Goal: Task Accomplishment & Management: Manage account settings

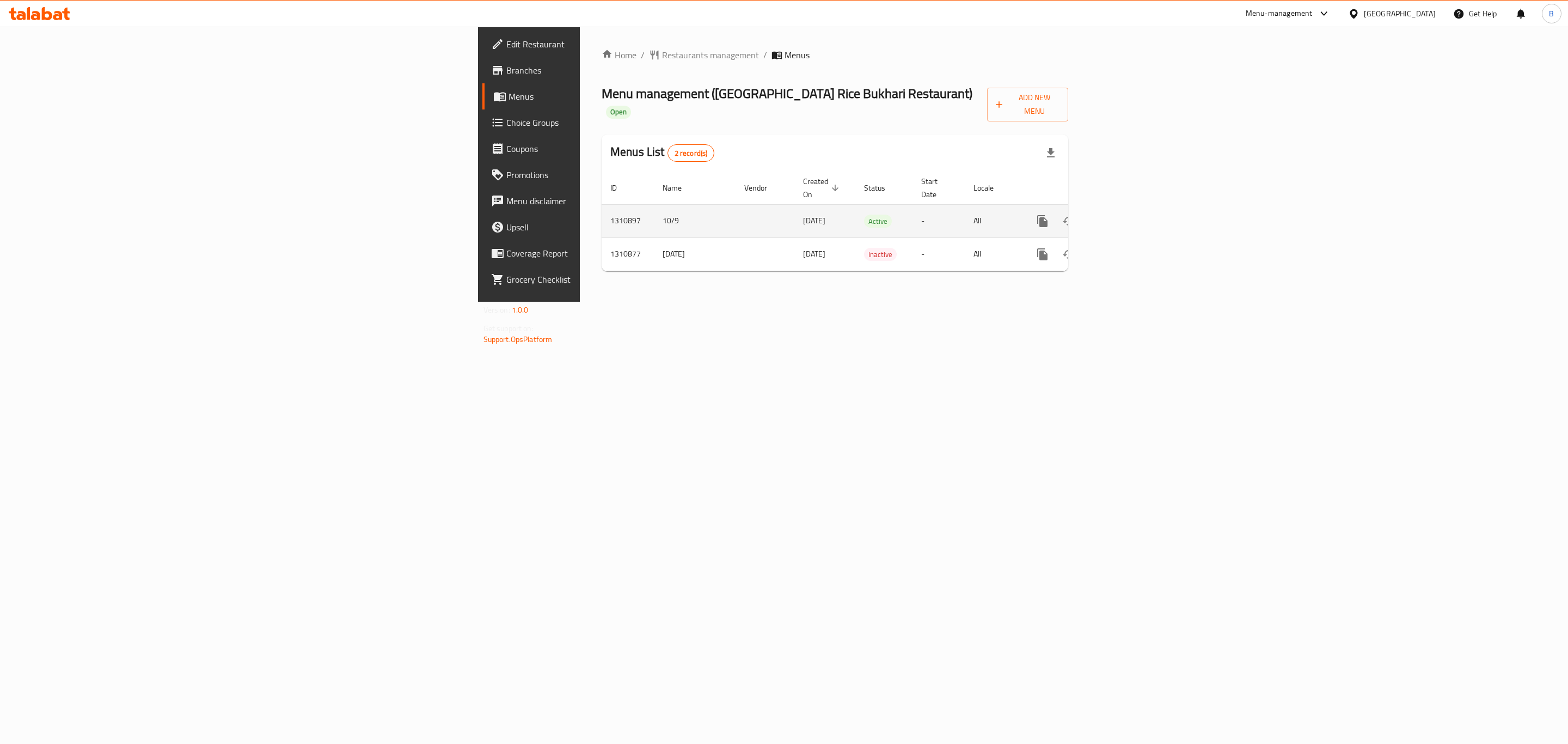
click at [1128, 214] on icon "enhanced table" at bounding box center [1121, 221] width 13 height 13
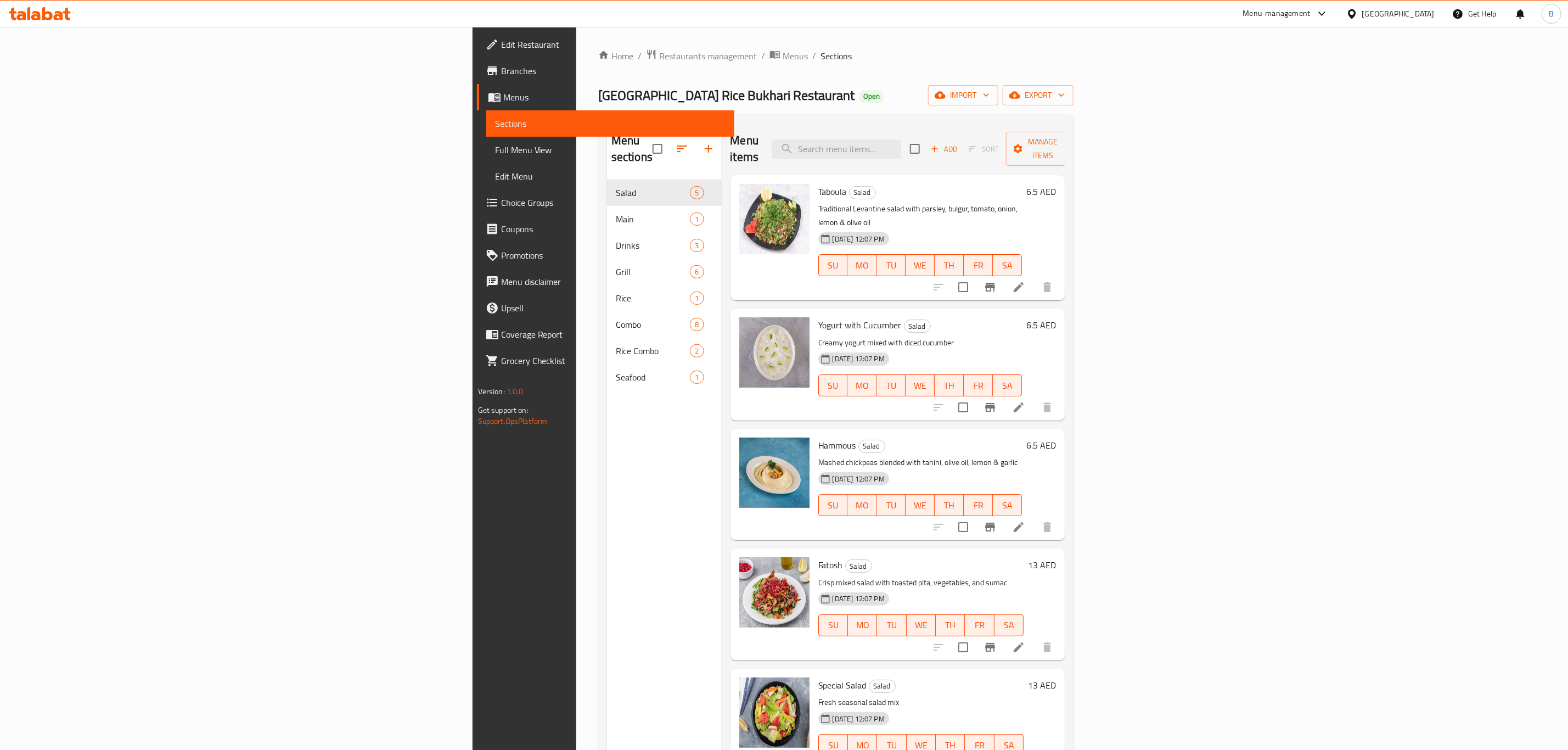
click at [1018, 152] on div "Menu items Add Sort Manage items" at bounding box center [897, 149] width 335 height 52
click at [902, 142] on input "search" at bounding box center [837, 148] width 130 height 19
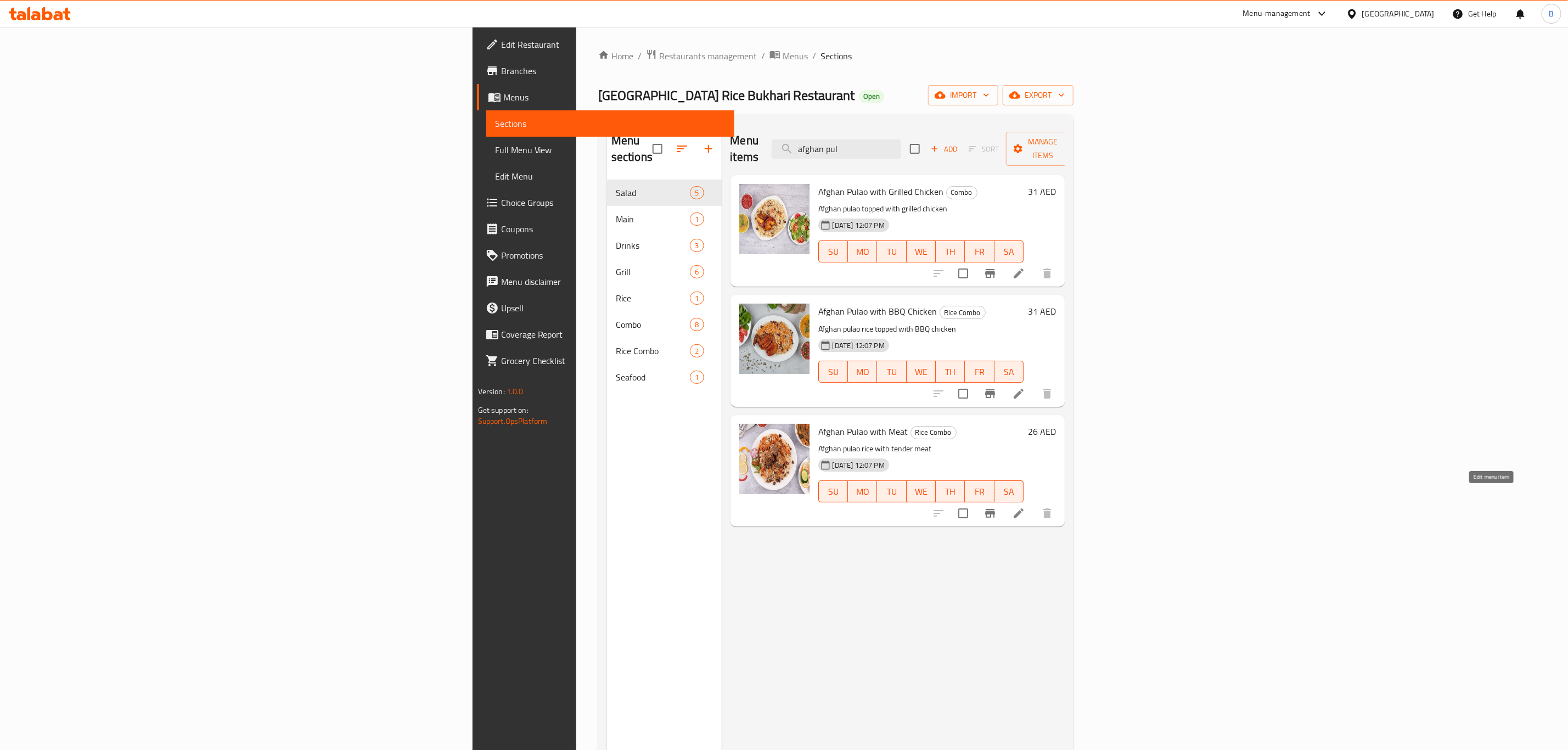
type input "afghan pul"
click at [1026, 507] on icon at bounding box center [1018, 514] width 13 height 13
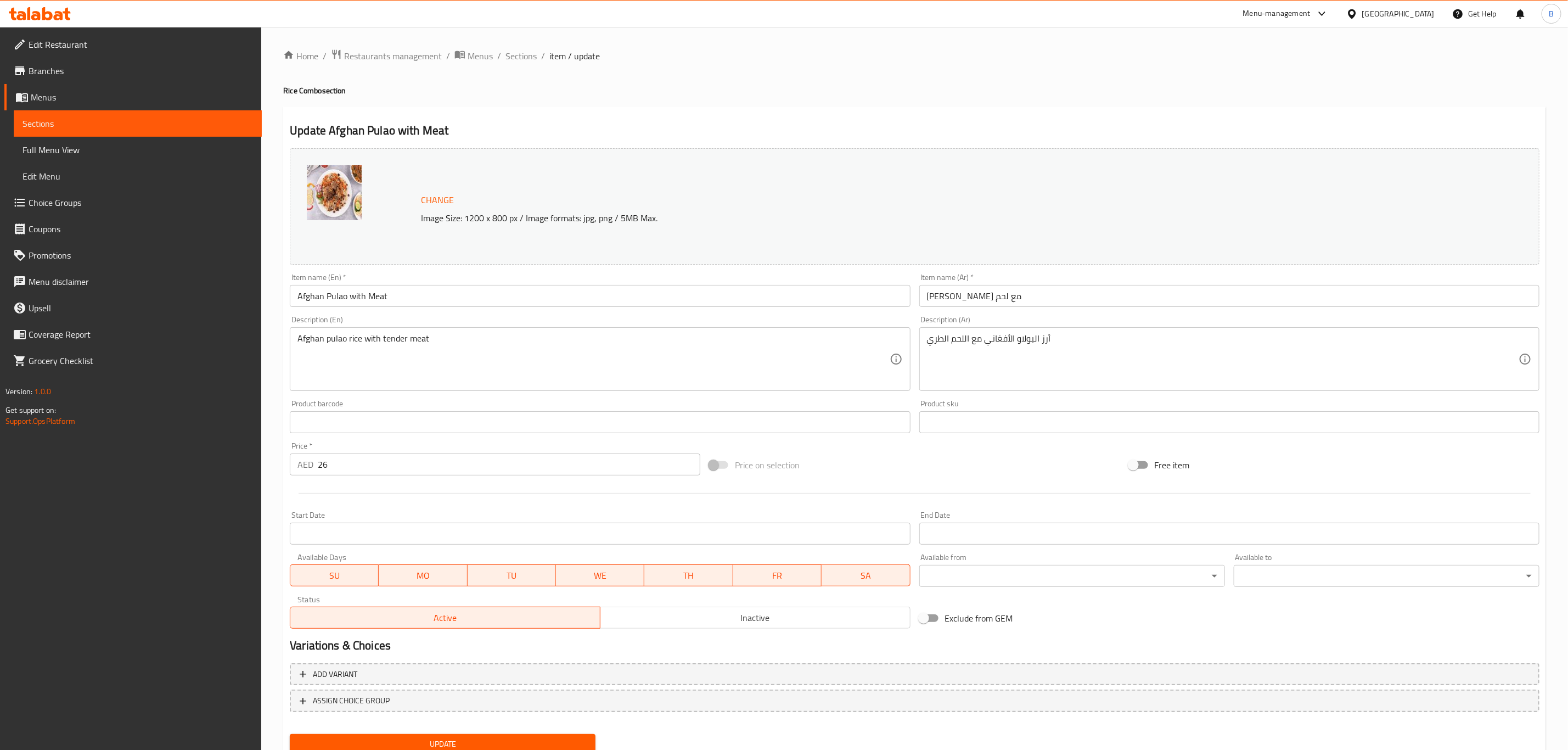
drag, startPoint x: 367, startPoint y: 462, endPoint x: 242, endPoint y: 442, distance: 126.6
click at [336, 460] on input "26" at bounding box center [509, 464] width 383 height 22
click at [386, 464] on input "26" at bounding box center [509, 464] width 383 height 22
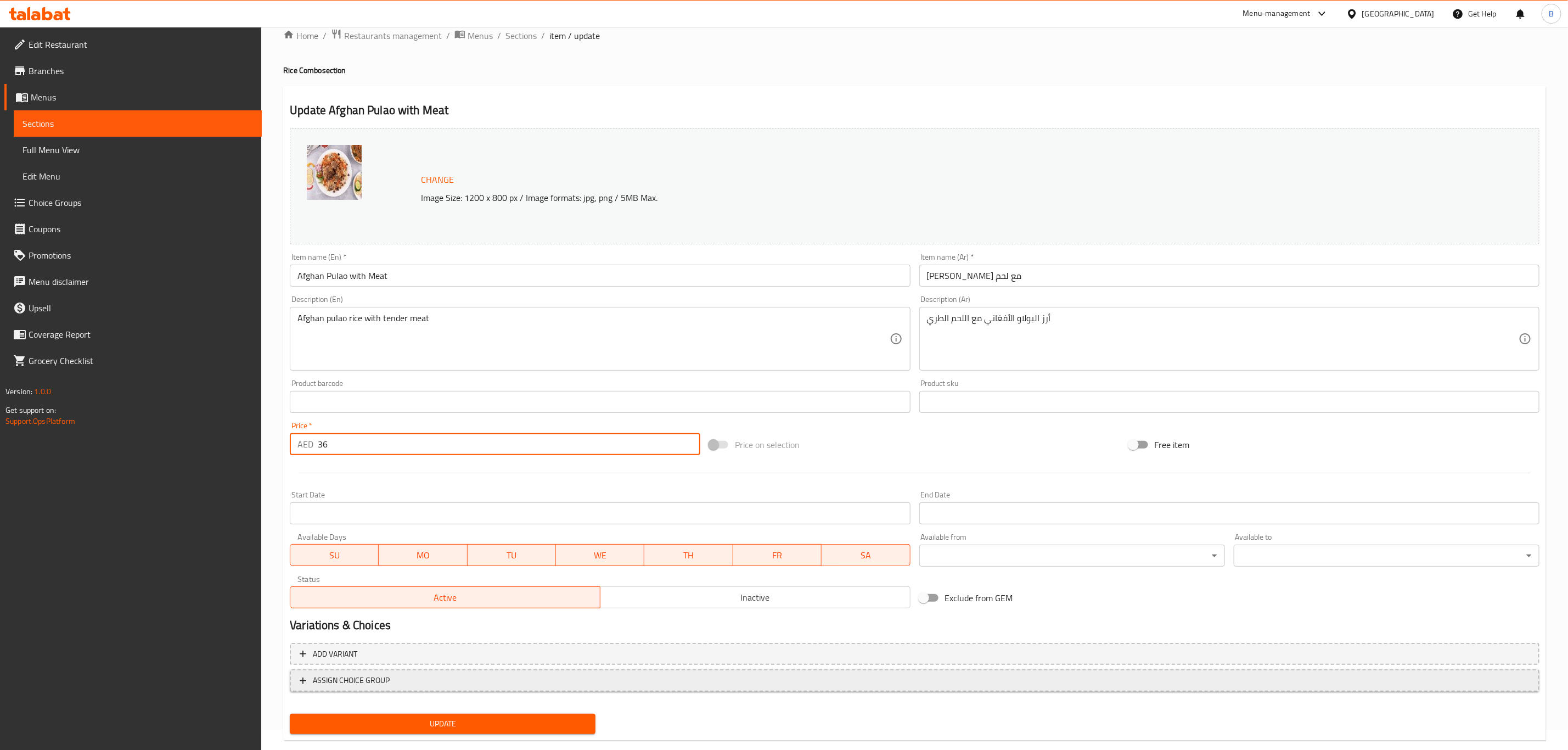
scroll to position [40, 0]
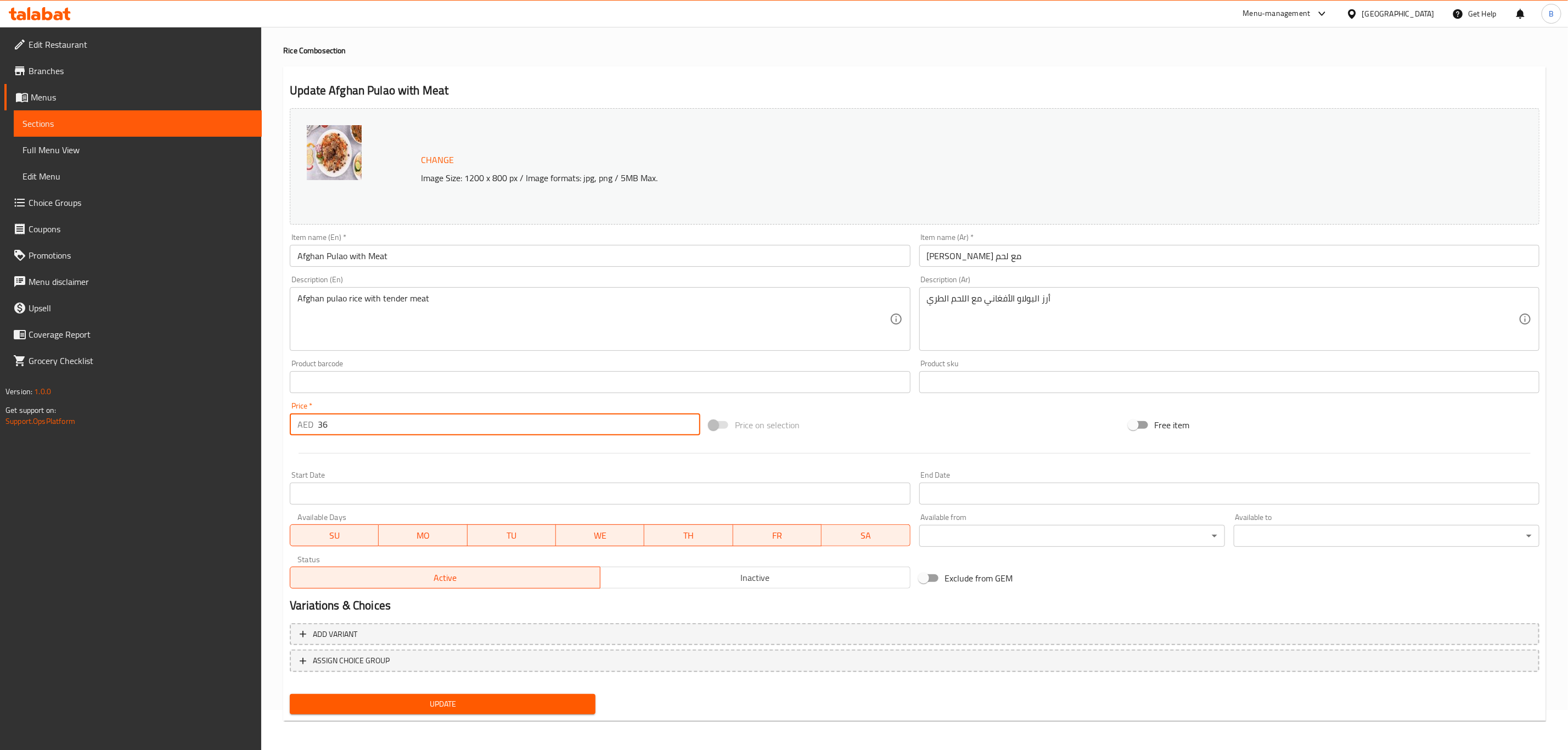
type input "36"
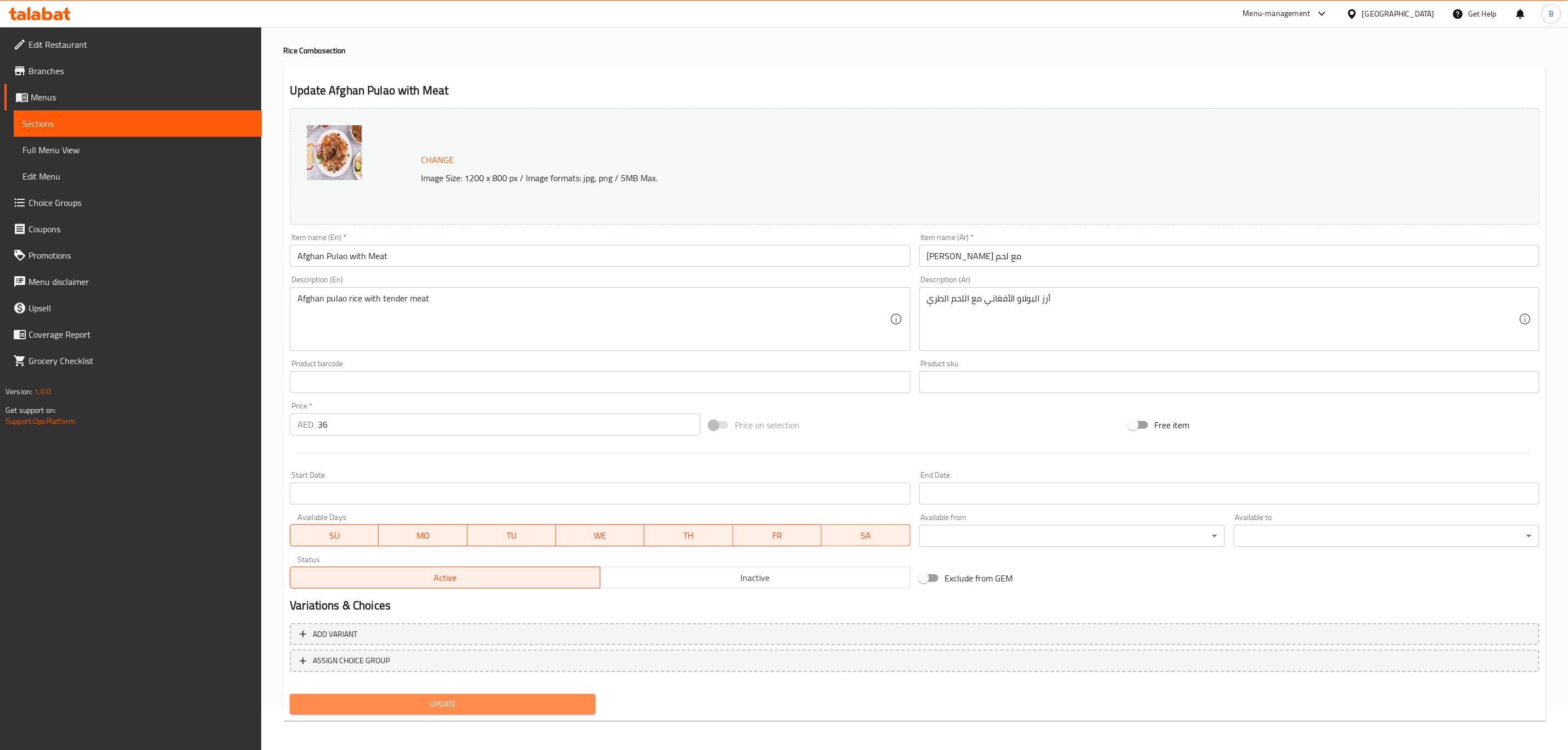
click at [498, 701] on span "Update" at bounding box center [442, 704] width 288 height 14
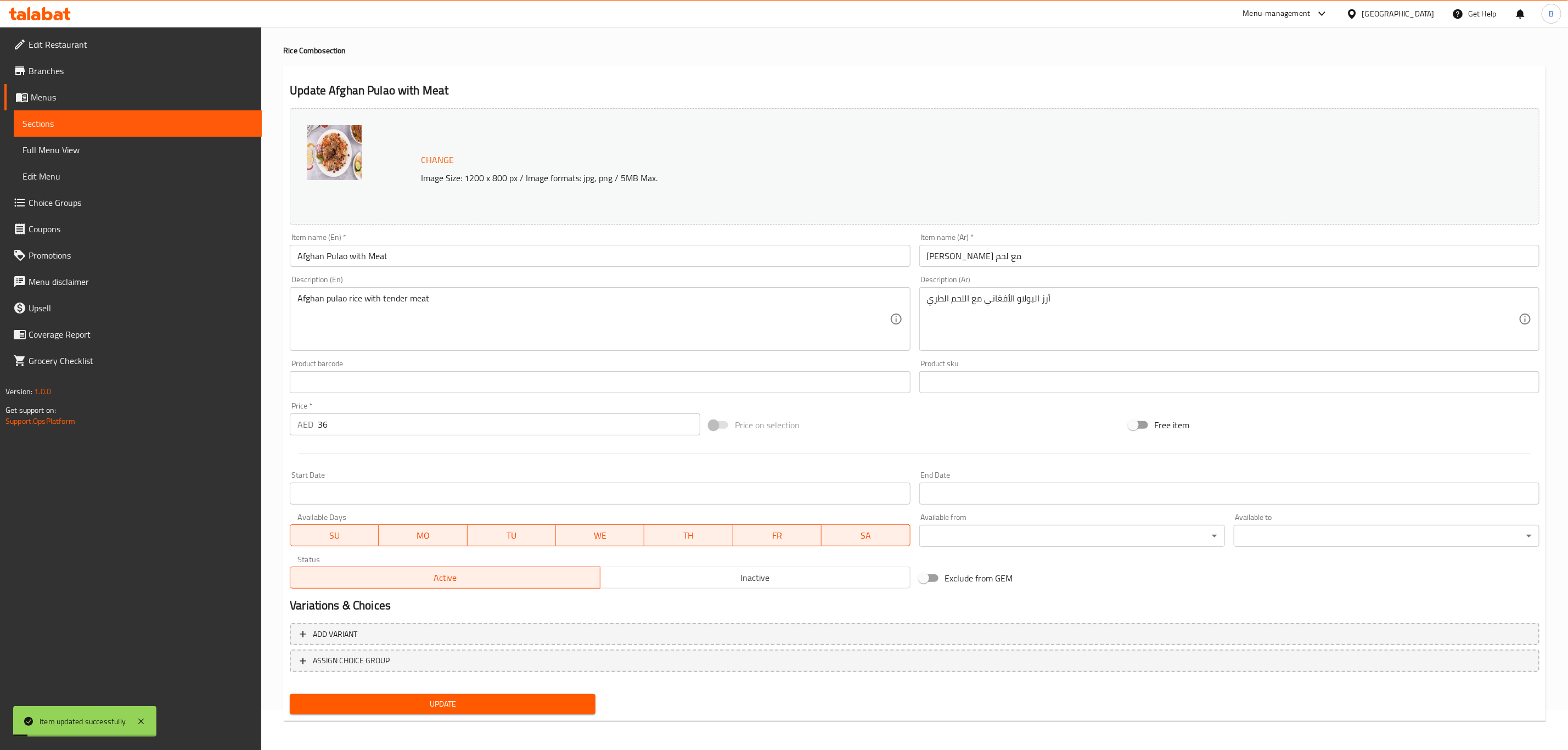
drag, startPoint x: 313, startPoint y: 44, endPoint x: 313, endPoint y: 55, distance: 11.0
click at [314, 45] on h4 "Rice Combo section" at bounding box center [915, 51] width 1263 height 11
click at [156, 38] on span "Edit Restaurant" at bounding box center [141, 44] width 224 height 13
